Goal: Task Accomplishment & Management: Complete application form

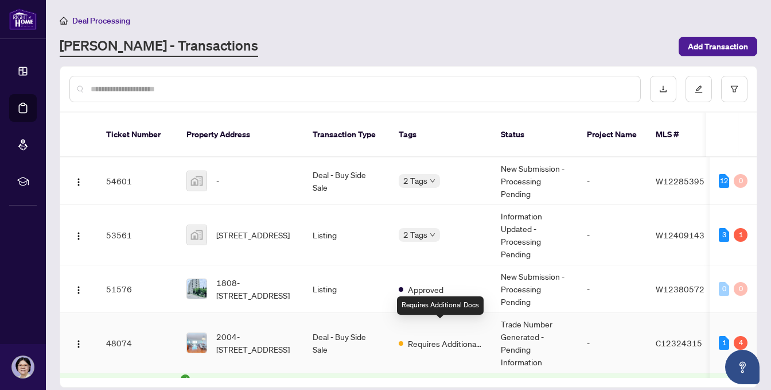
click at [438, 337] on span "Requires Additional Docs" at bounding box center [445, 343] width 75 height 13
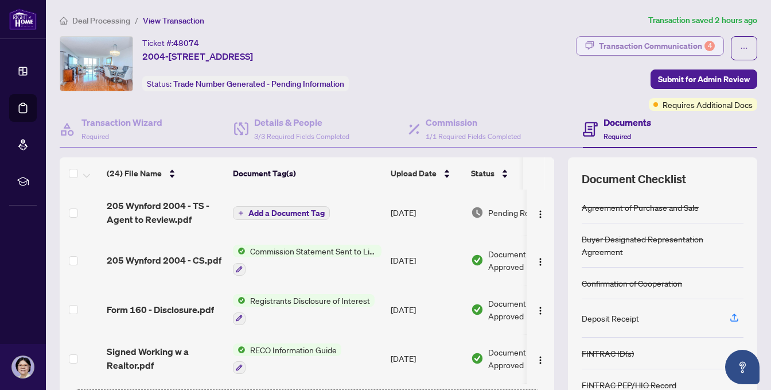
click at [615, 43] on div "Transaction Communication 4" at bounding box center [657, 46] width 116 height 18
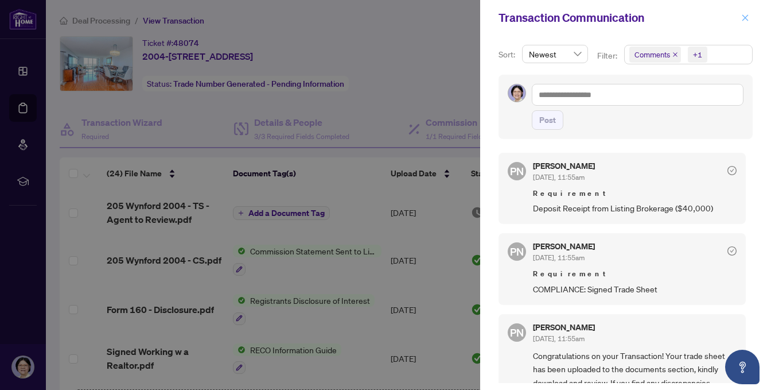
click at [744, 14] on icon "close" at bounding box center [745, 18] width 8 height 8
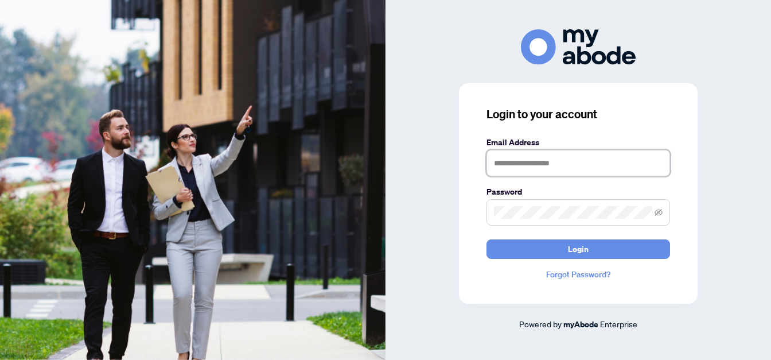
click at [492, 164] on input "text" at bounding box center [579, 163] width 184 height 26
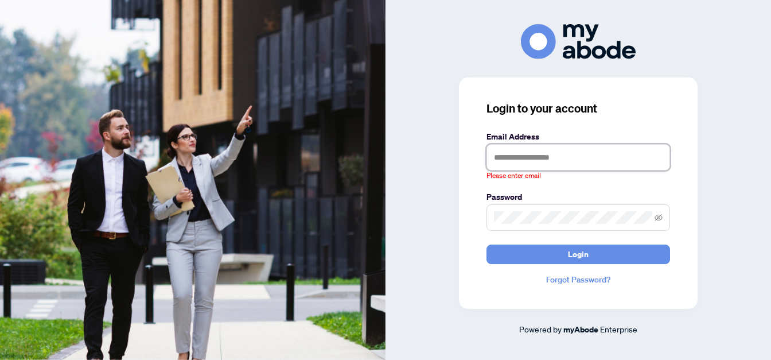
click at [493, 158] on input "text" at bounding box center [579, 157] width 184 height 26
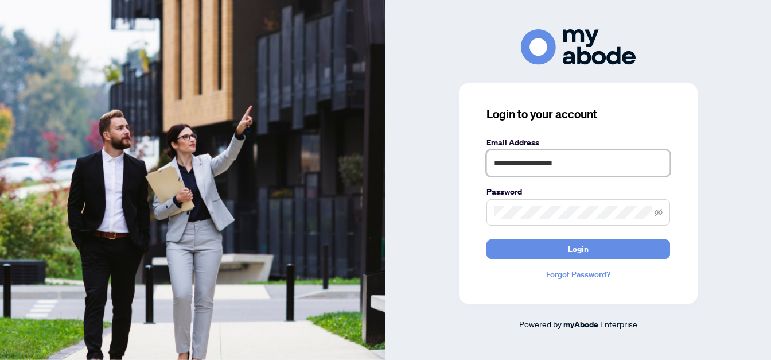
type input "**********"
click at [503, 219] on span at bounding box center [579, 212] width 184 height 26
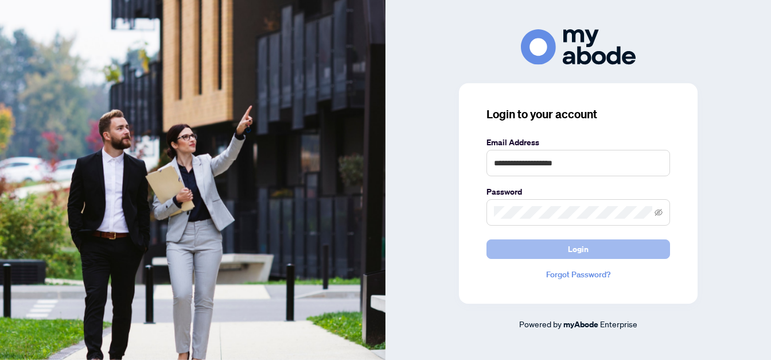
click at [573, 246] on span "Login" at bounding box center [578, 249] width 21 height 18
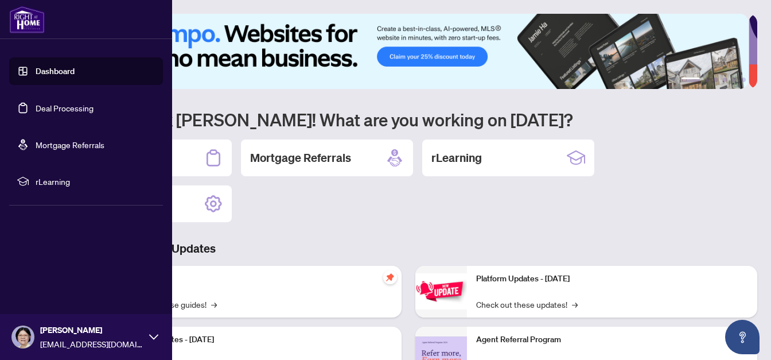
click at [65, 71] on link "Dashboard" at bounding box center [55, 71] width 39 height 10
click at [75, 107] on link "Deal Processing" at bounding box center [65, 108] width 58 height 10
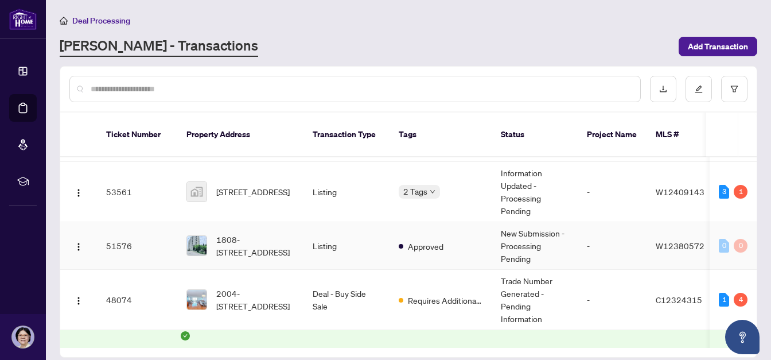
scroll to position [98, 0]
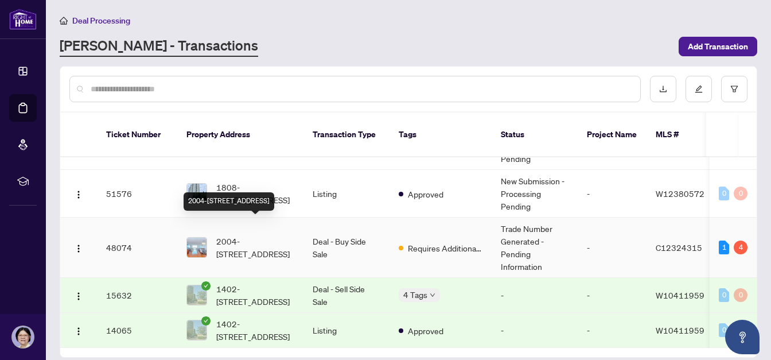
click at [262, 235] on span "2004-[STREET_ADDRESS]" at bounding box center [255, 247] width 78 height 25
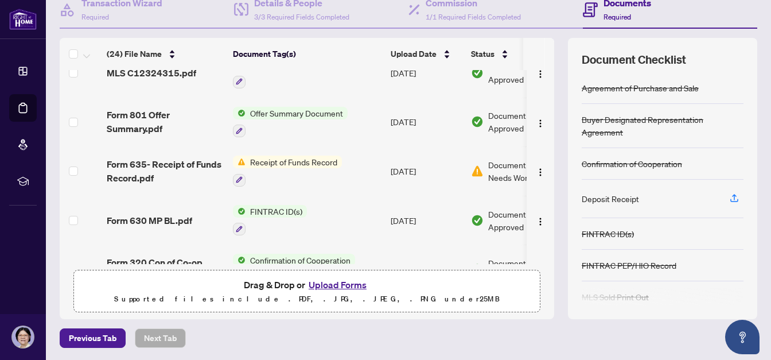
scroll to position [704, 0]
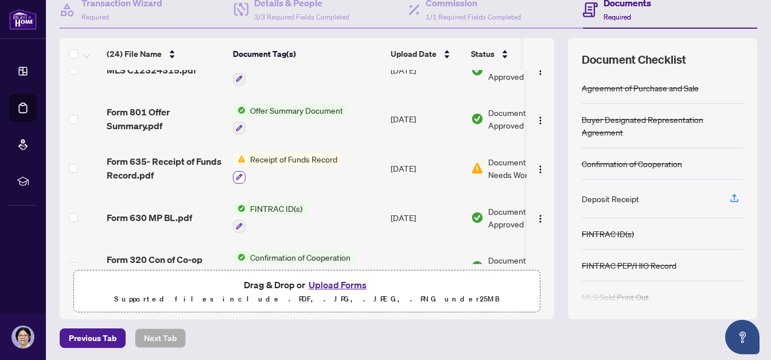
click at [236, 173] on icon "button" at bounding box center [239, 176] width 7 height 7
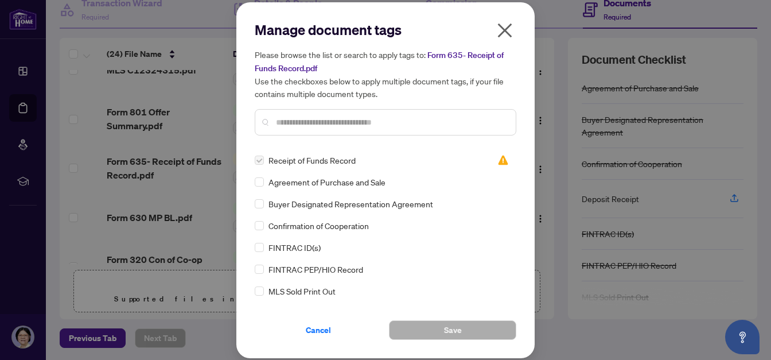
click at [505, 32] on icon "close" at bounding box center [505, 30] width 14 height 14
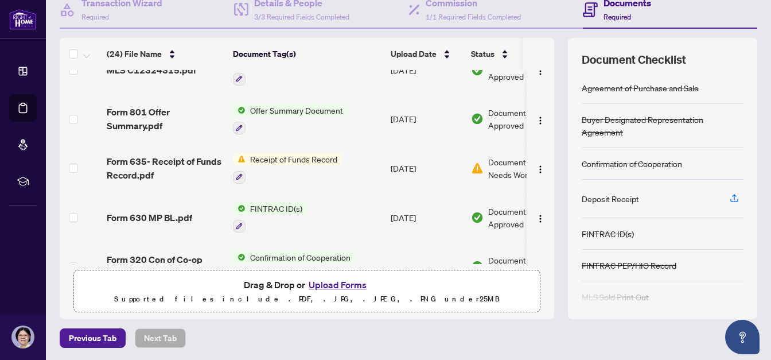
click at [354, 285] on button "Upload Forms" at bounding box center [337, 284] width 65 height 15
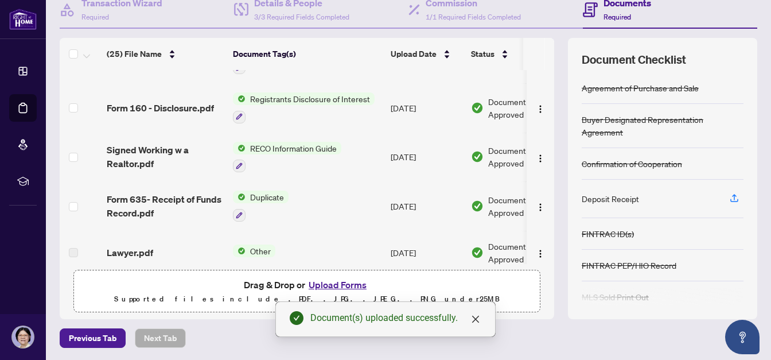
scroll to position [0, 0]
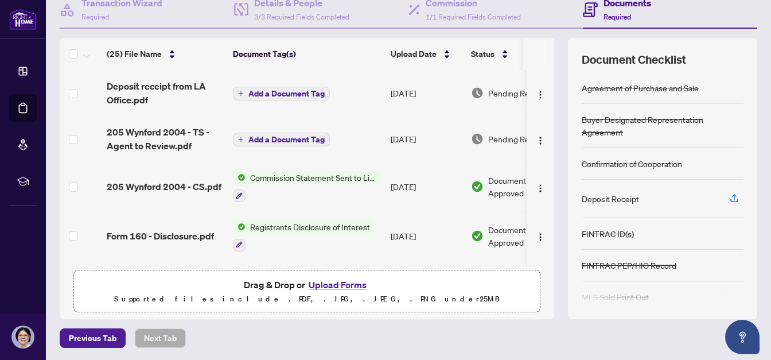
click at [243, 88] on button "Add a Document Tag" at bounding box center [281, 94] width 97 height 14
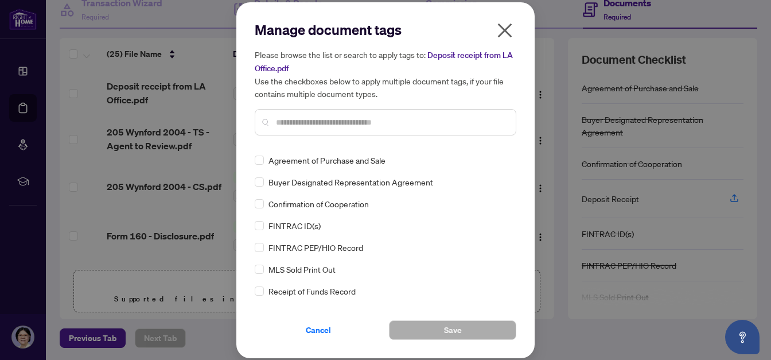
click at [278, 118] on input "text" at bounding box center [391, 122] width 231 height 13
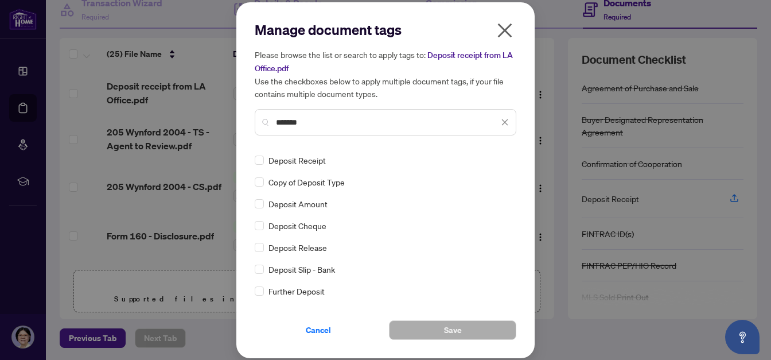
type input "*******"
click at [419, 325] on button "Save" at bounding box center [452, 330] width 127 height 20
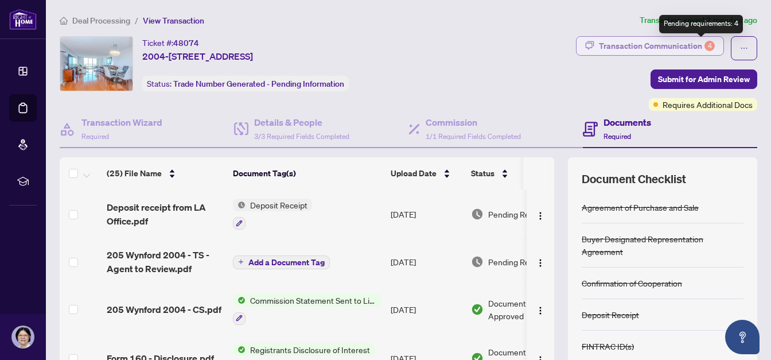
click at [705, 45] on div "4" at bounding box center [710, 46] width 10 height 10
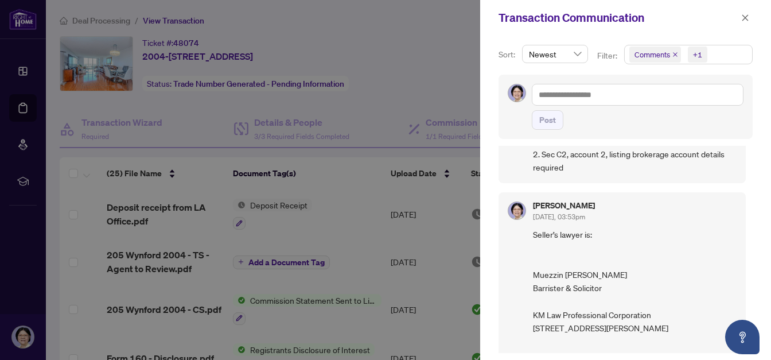
scroll to position [652, 0]
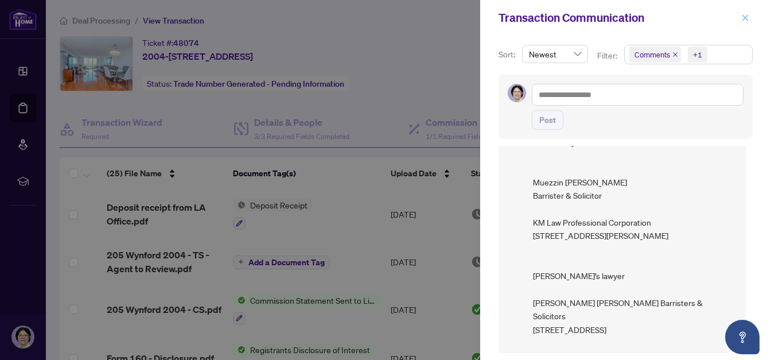
click at [744, 18] on icon "close" at bounding box center [745, 18] width 8 height 8
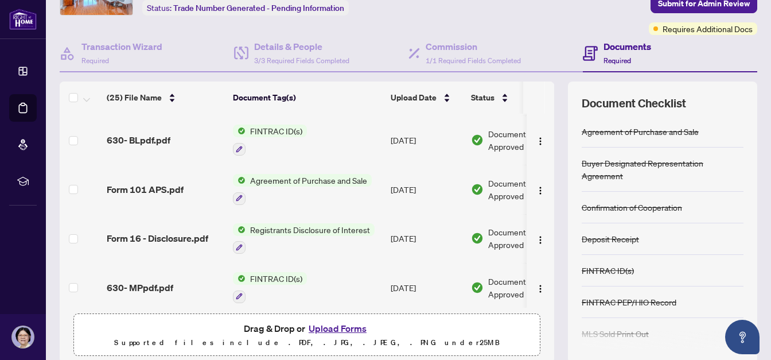
scroll to position [119, 0]
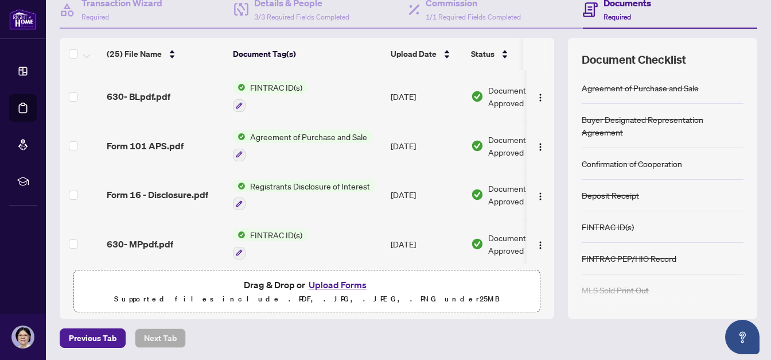
click at [330, 283] on button "Upload Forms" at bounding box center [337, 284] width 65 height 15
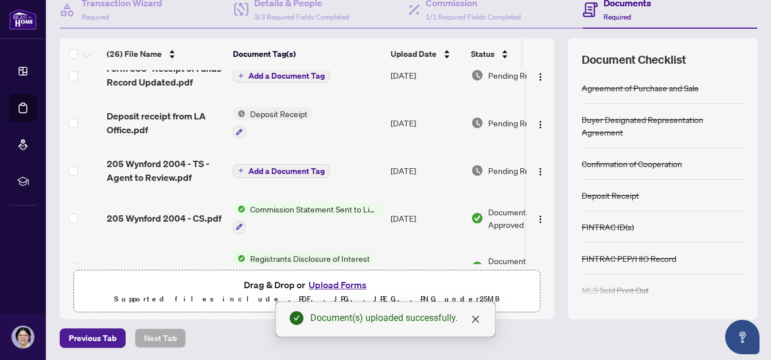
scroll to position [0, 0]
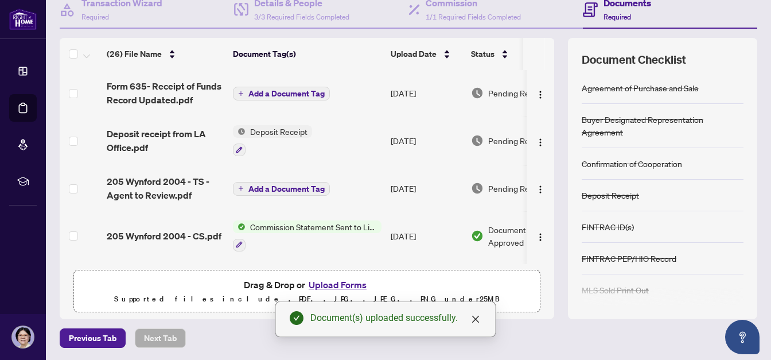
click at [266, 90] on span "Add a Document Tag" at bounding box center [286, 94] width 76 height 8
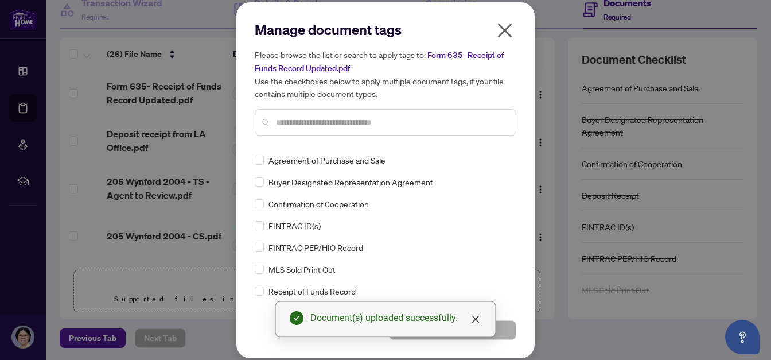
click at [279, 123] on input "text" at bounding box center [391, 122] width 231 height 13
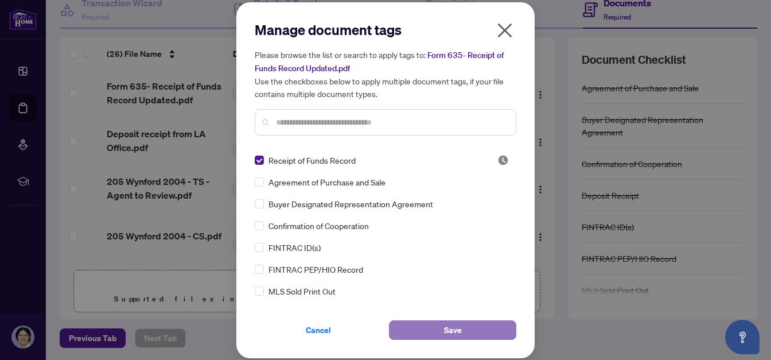
click at [450, 328] on span "Save" at bounding box center [453, 330] width 18 height 18
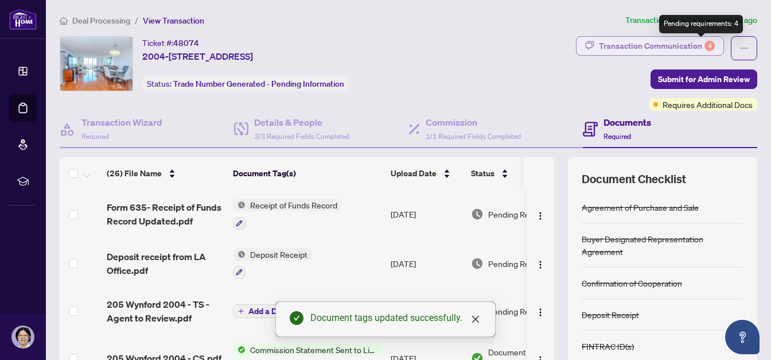
click at [705, 45] on div "4" at bounding box center [710, 46] width 10 height 10
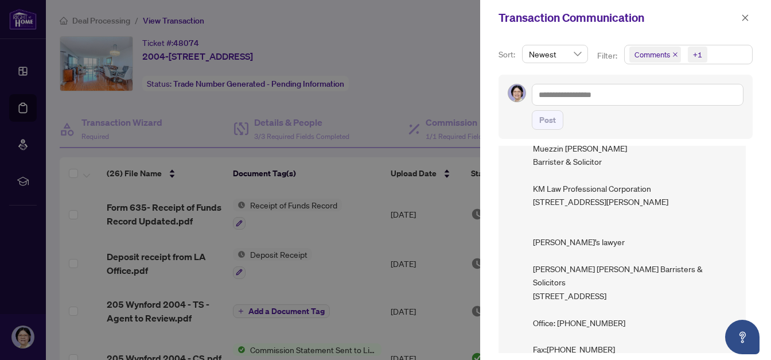
scroll to position [1, 0]
click at [746, 17] on icon "close" at bounding box center [745, 17] width 6 height 6
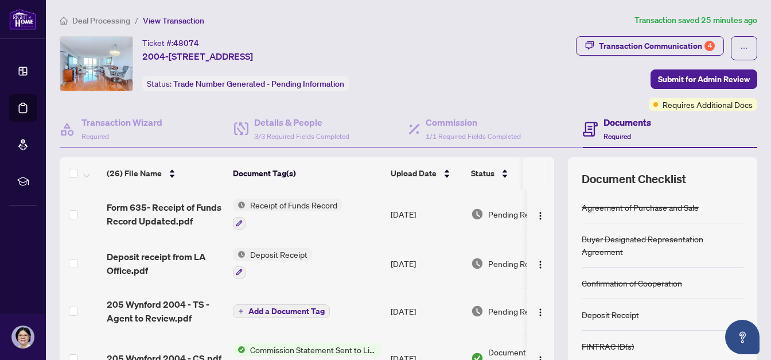
scroll to position [57, 0]
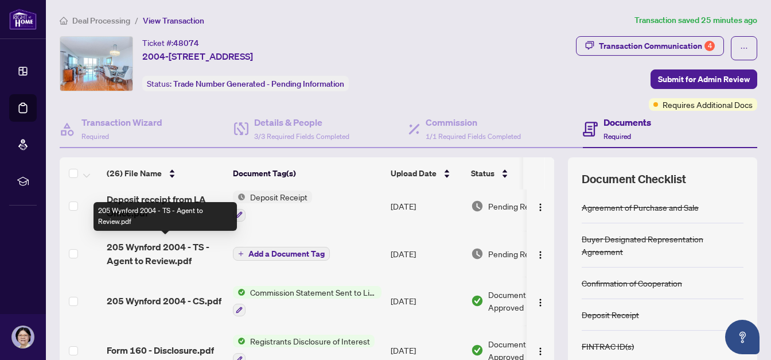
click at [174, 243] on span "205 Wynford 2004 - TS - Agent to Review.pdf" at bounding box center [165, 254] width 117 height 28
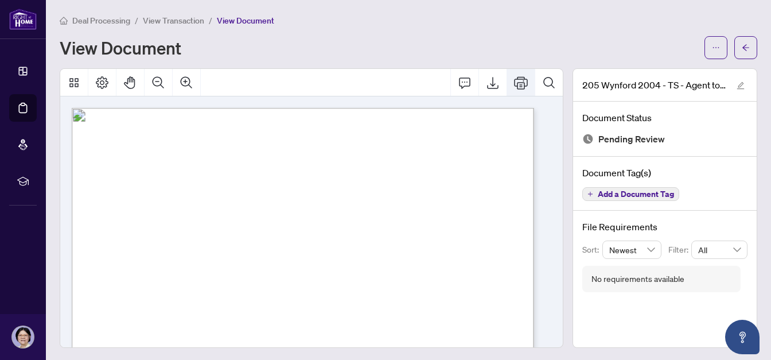
click at [514, 82] on icon "Print" at bounding box center [521, 82] width 14 height 13
click at [515, 79] on icon "Print" at bounding box center [521, 82] width 14 height 14
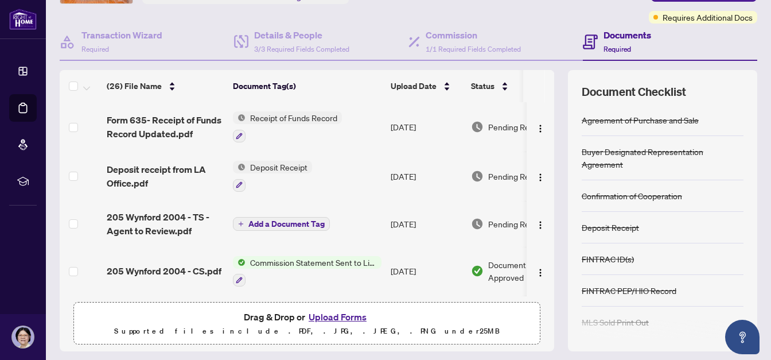
scroll to position [119, 0]
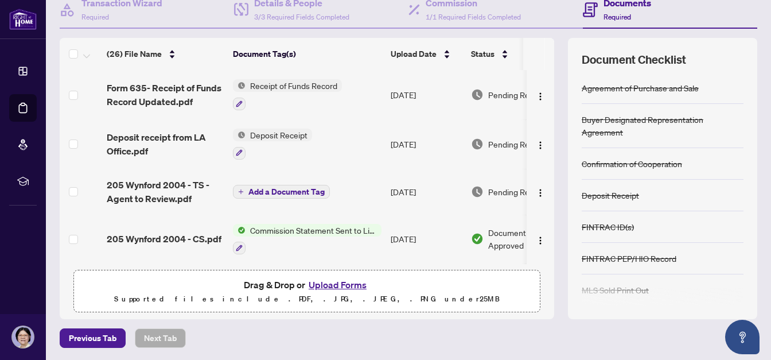
click at [339, 281] on button "Upload Forms" at bounding box center [337, 284] width 65 height 15
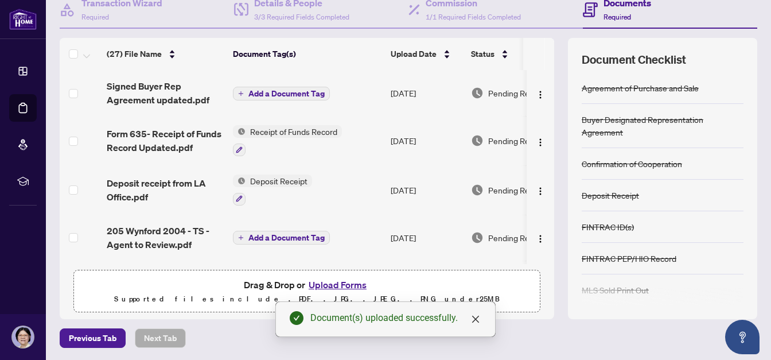
click at [273, 91] on span "Add a Document Tag" at bounding box center [286, 94] width 76 height 8
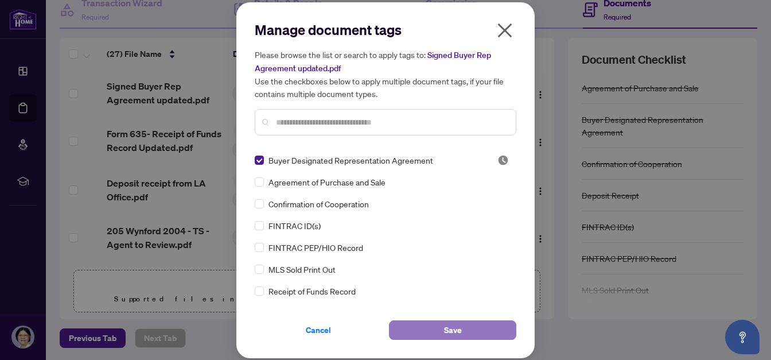
click at [426, 327] on button "Save" at bounding box center [452, 330] width 127 height 20
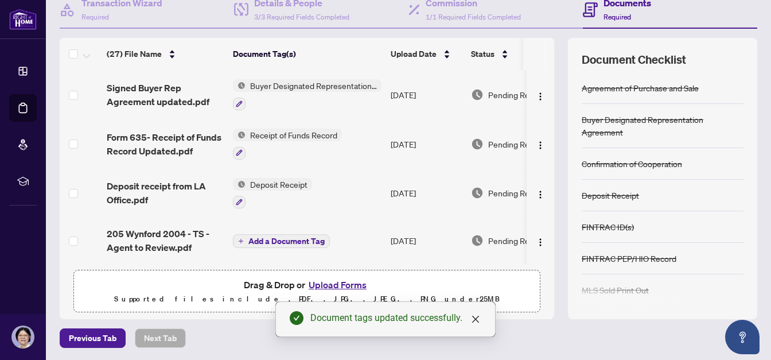
click at [344, 283] on button "Upload Forms" at bounding box center [337, 284] width 65 height 15
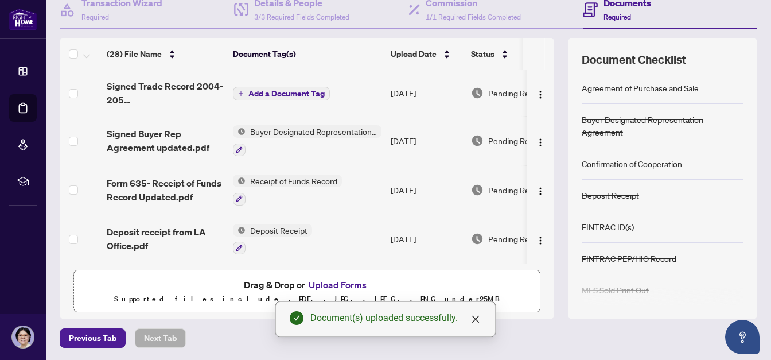
click at [256, 90] on span "Add a Document Tag" at bounding box center [286, 94] width 76 height 8
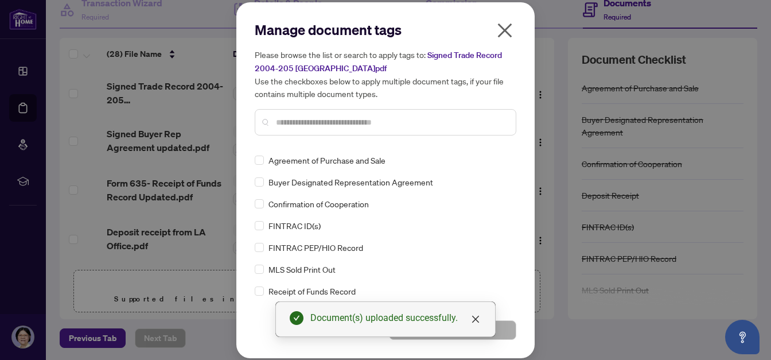
click at [282, 125] on input "text" at bounding box center [391, 122] width 231 height 13
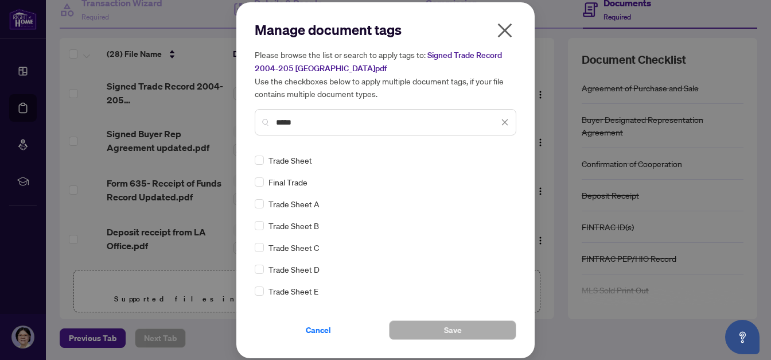
type input "*****"
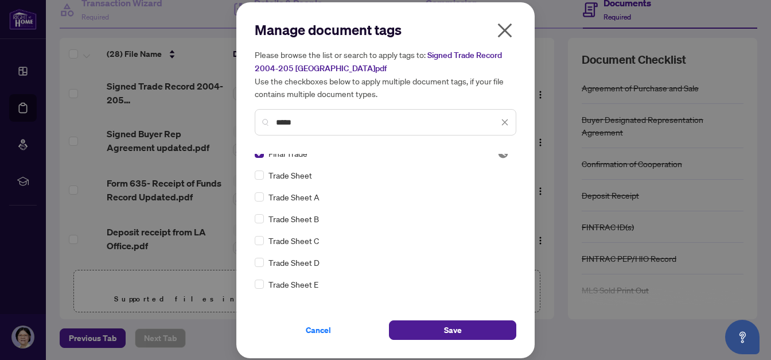
scroll to position [0, 0]
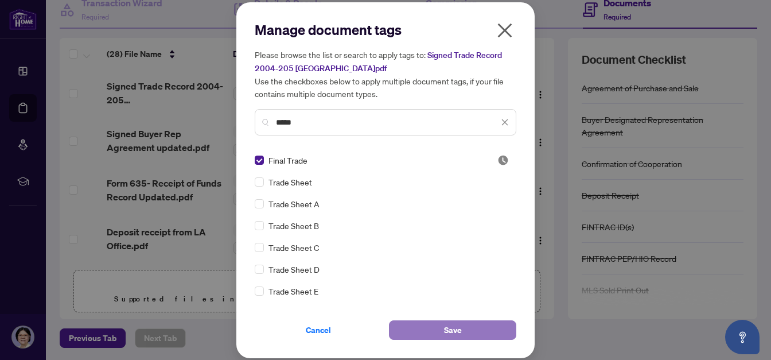
click at [449, 326] on span "Save" at bounding box center [453, 330] width 18 height 18
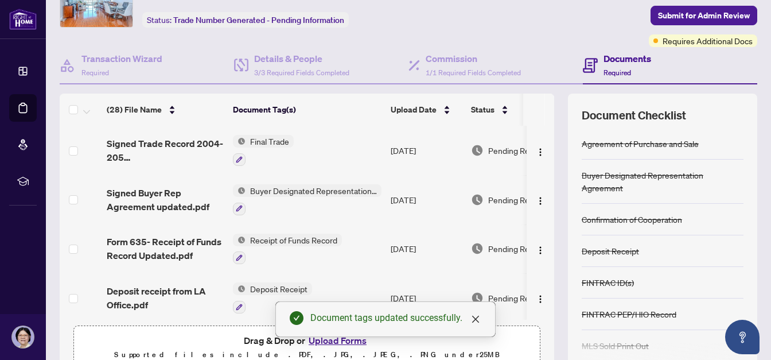
scroll to position [16, 0]
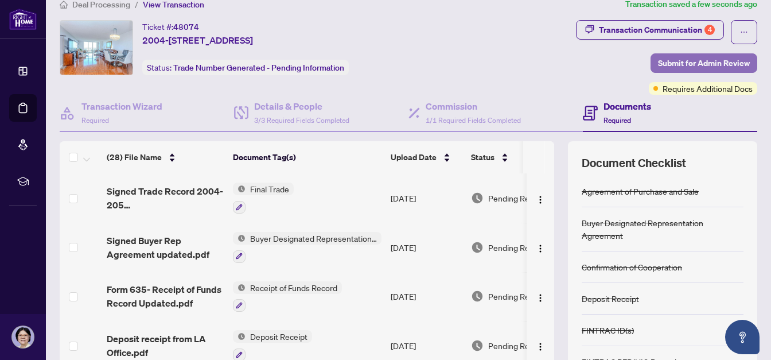
click at [682, 59] on span "Submit for Admin Review" at bounding box center [704, 63] width 92 height 18
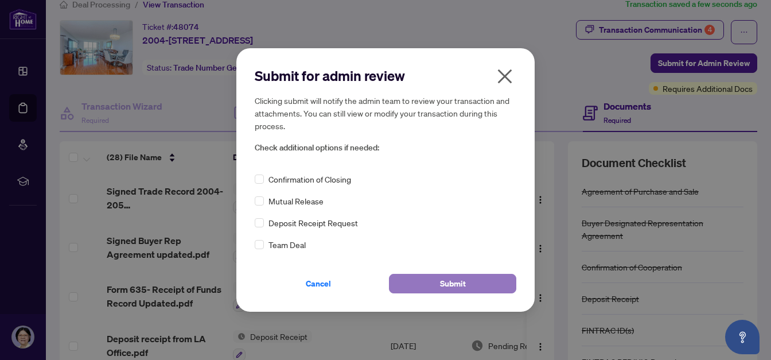
click at [475, 281] on button "Submit" at bounding box center [452, 284] width 127 height 20
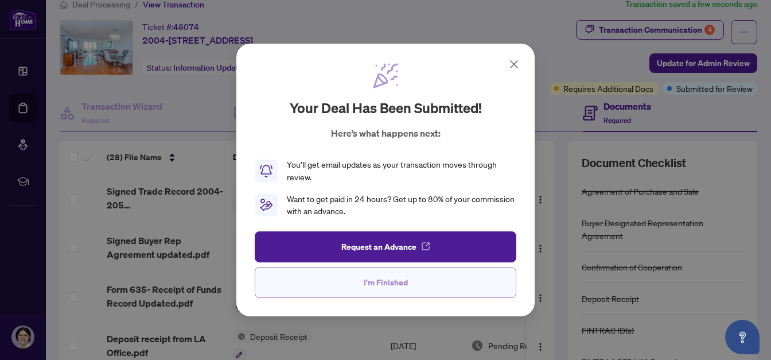
click at [390, 281] on span "I'm Finished" at bounding box center [386, 282] width 44 height 18
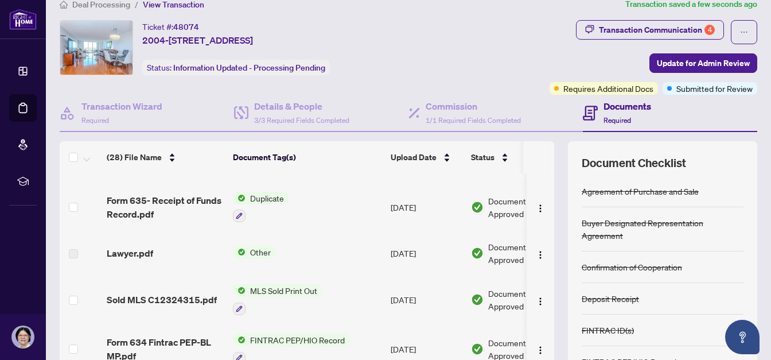
scroll to position [0, 0]
